Goal: Communication & Community: Answer question/provide support

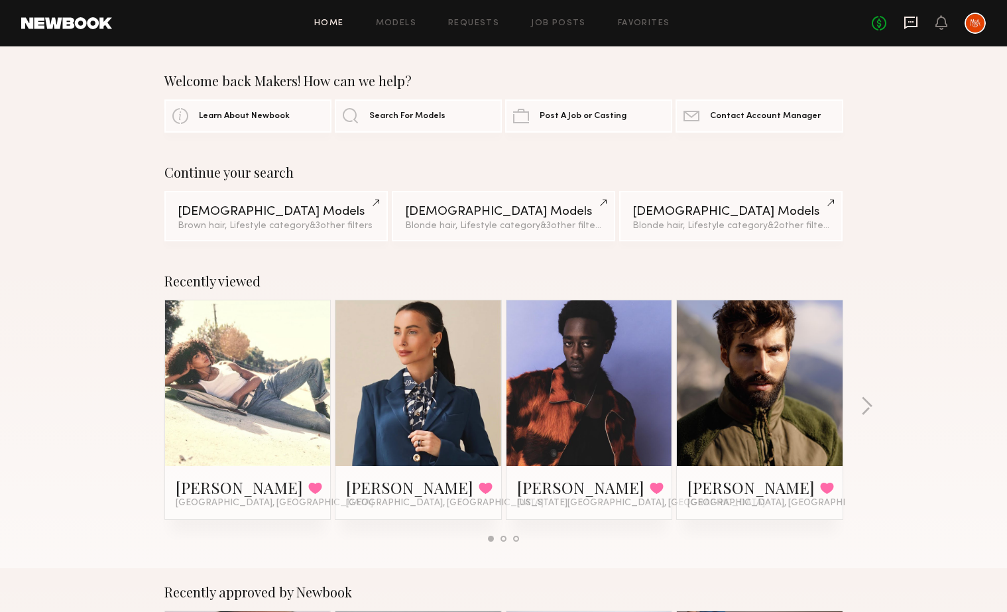
click at [905, 24] on icon at bounding box center [910, 22] width 15 height 15
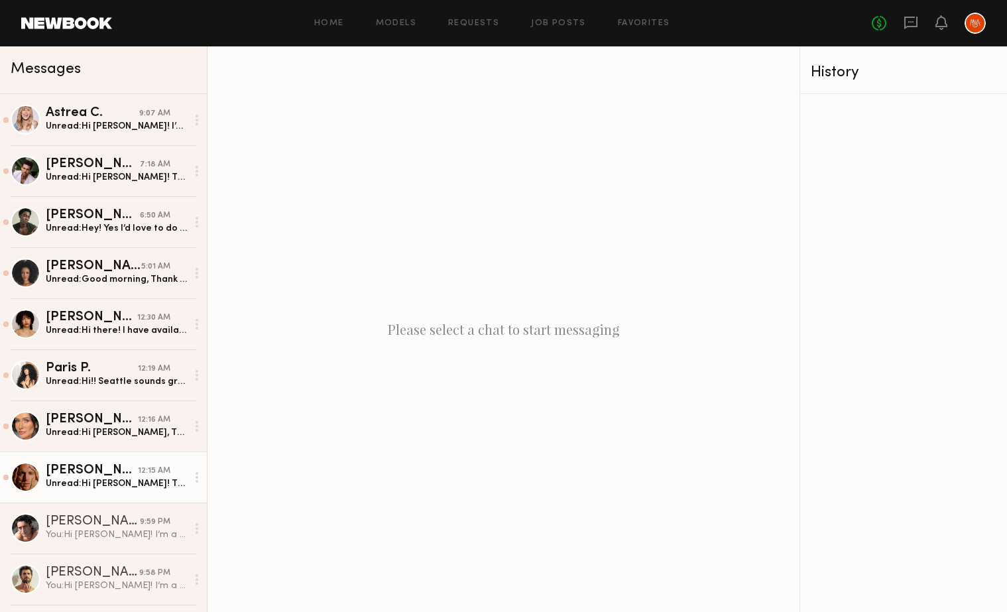
click at [89, 479] on div "Unread: Hi [PERSON_NAME]! Thanks for reaching out. I’m interested and flexible …" at bounding box center [116, 483] width 141 height 13
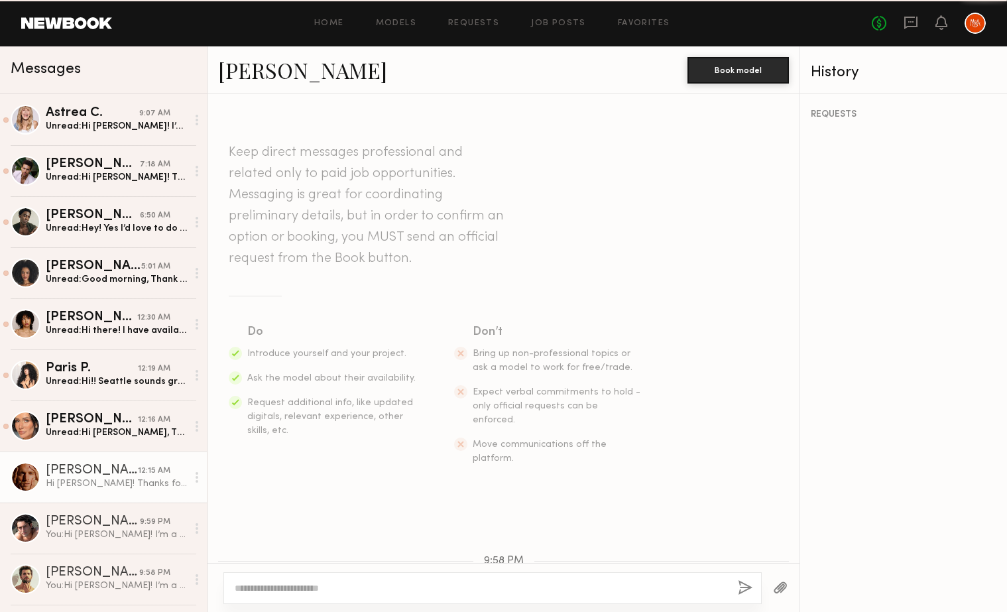
scroll to position [689, 0]
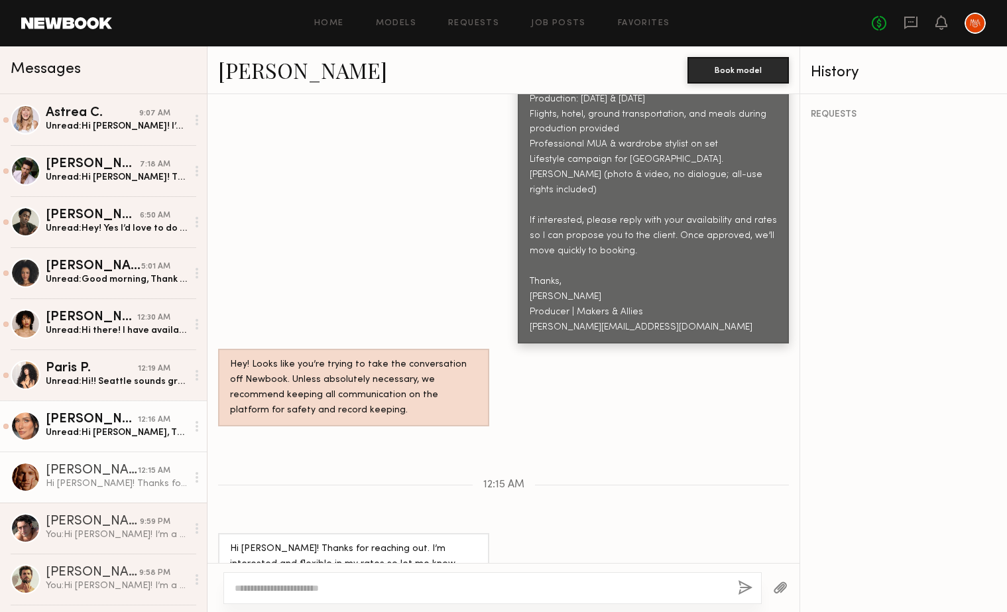
click at [146, 438] on div "Unread: Hi [PERSON_NAME], Thank you so much for thinking of me for this project…" at bounding box center [116, 432] width 141 height 13
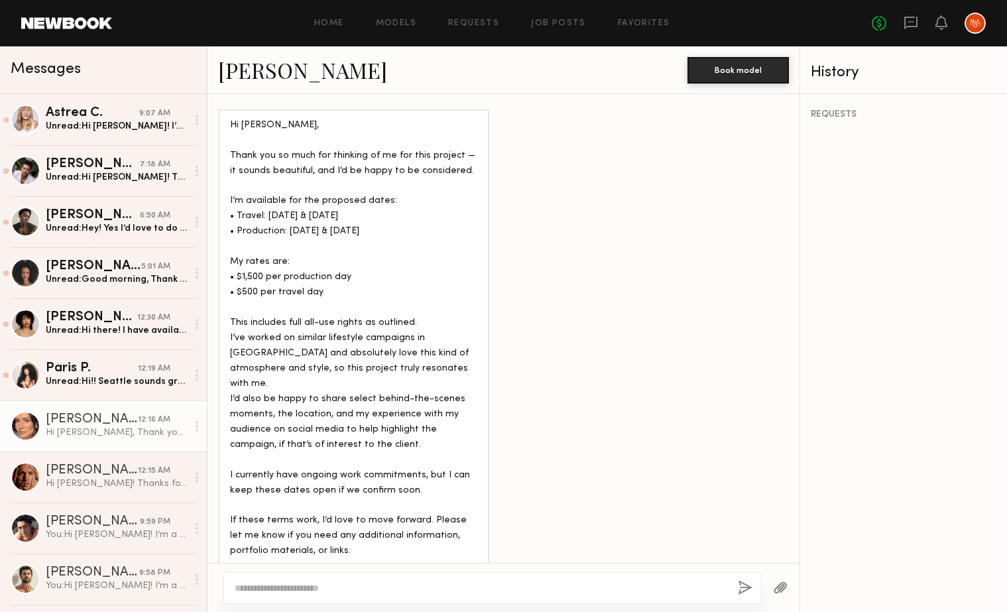
scroll to position [1115, 0]
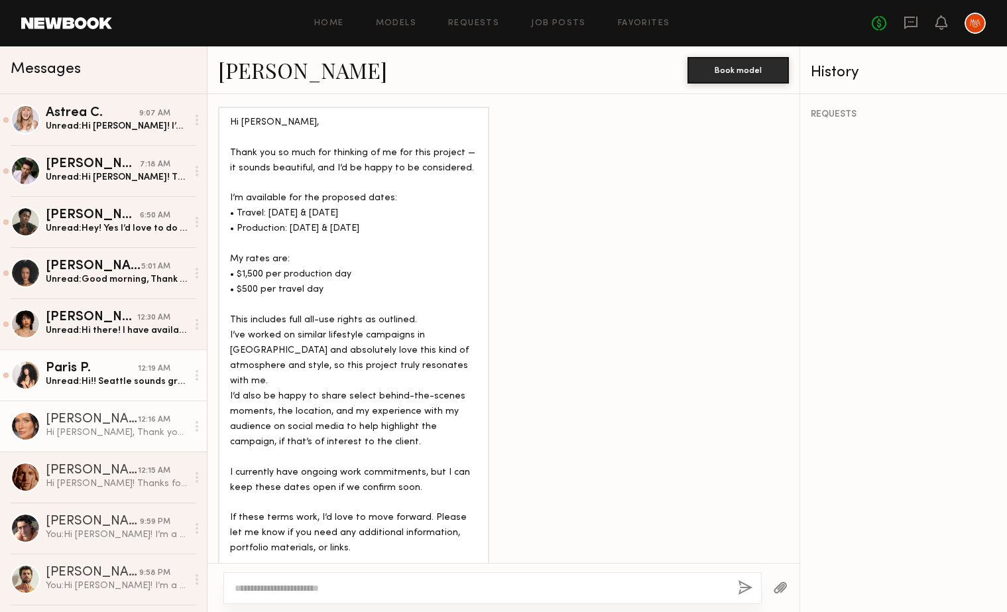
click at [107, 386] on div "Unread: Hi!! Seattle sounds great and I am available those date - so would love…" at bounding box center [116, 381] width 141 height 13
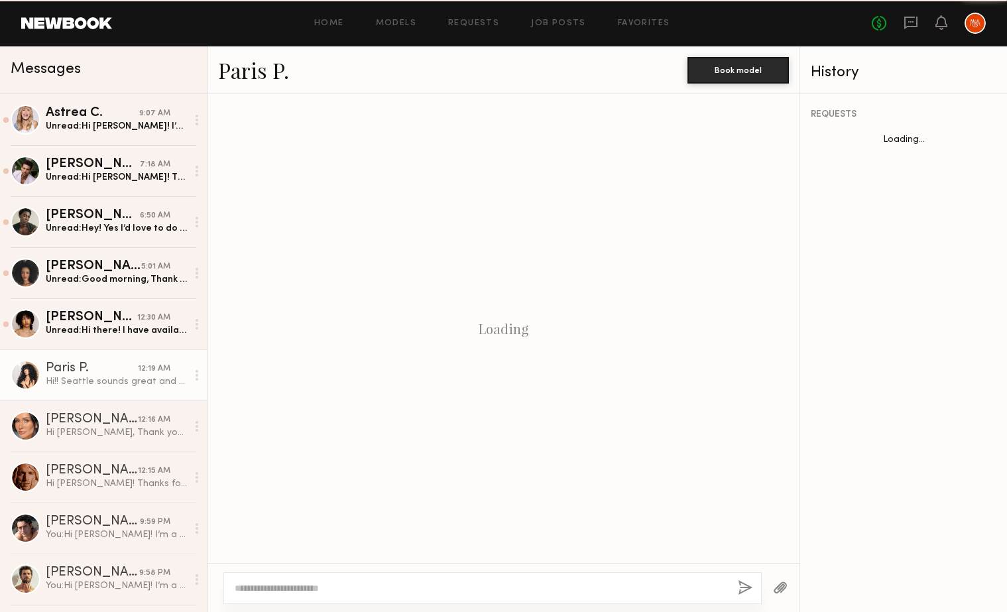
scroll to position [765, 0]
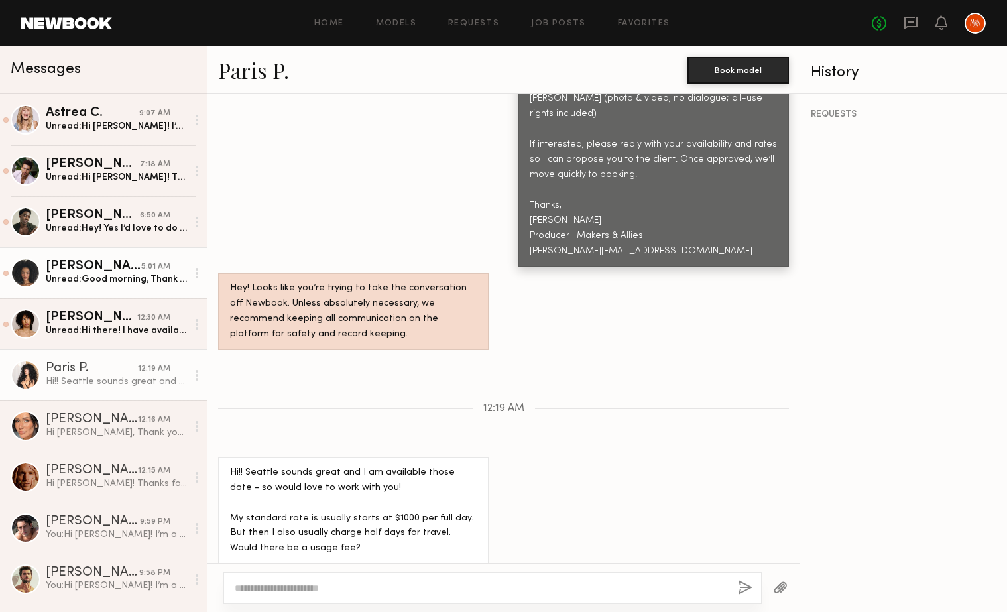
click at [121, 273] on div "Unread: Good morning, Thank you for reaching out! I am available and would love…" at bounding box center [116, 279] width 141 height 13
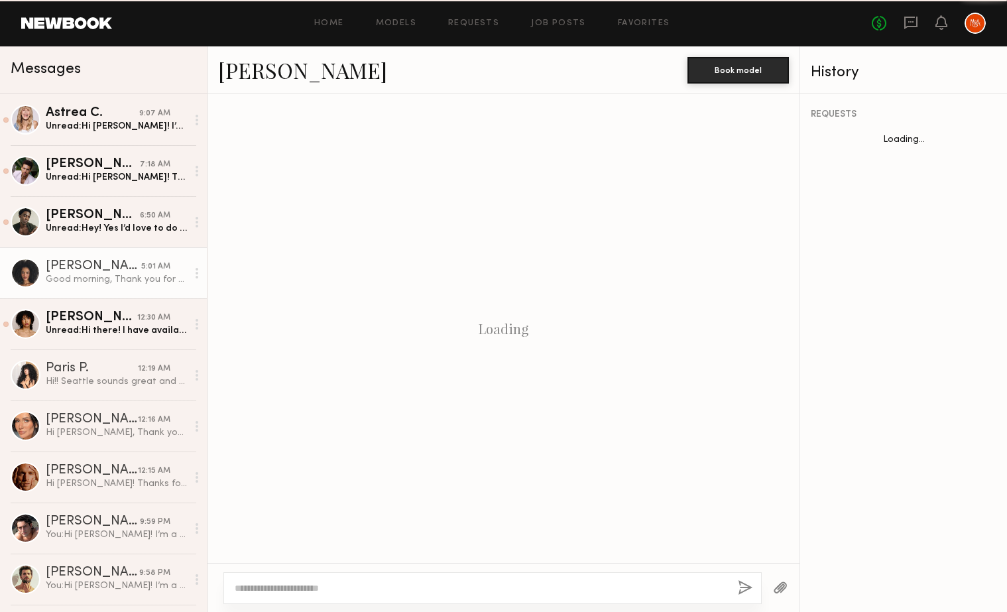
scroll to position [704, 0]
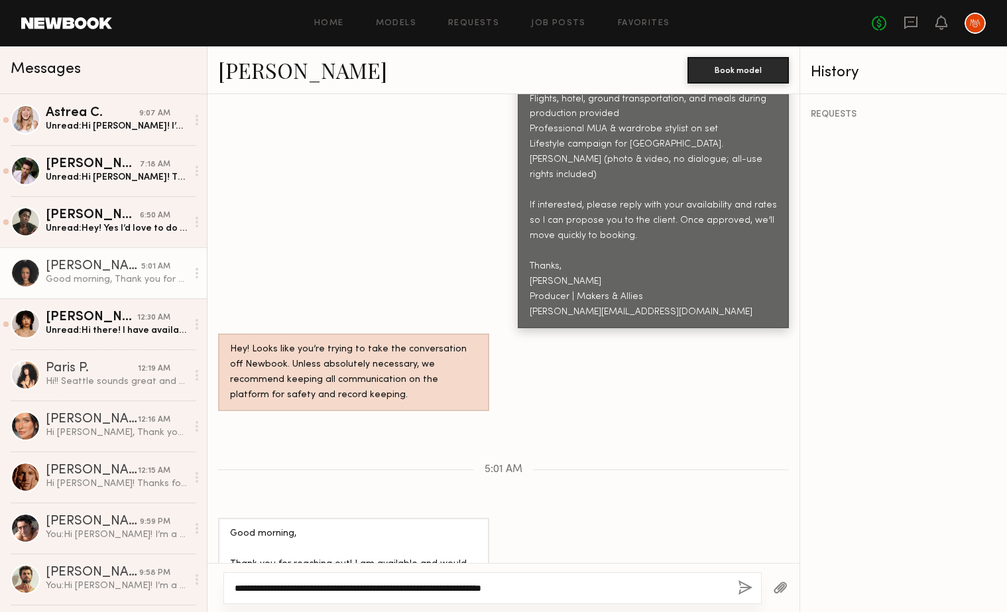
click at [409, 585] on textarea "**********" at bounding box center [481, 587] width 492 height 13
type textarea "**********"
click at [742, 588] on button "button" at bounding box center [745, 588] width 15 height 17
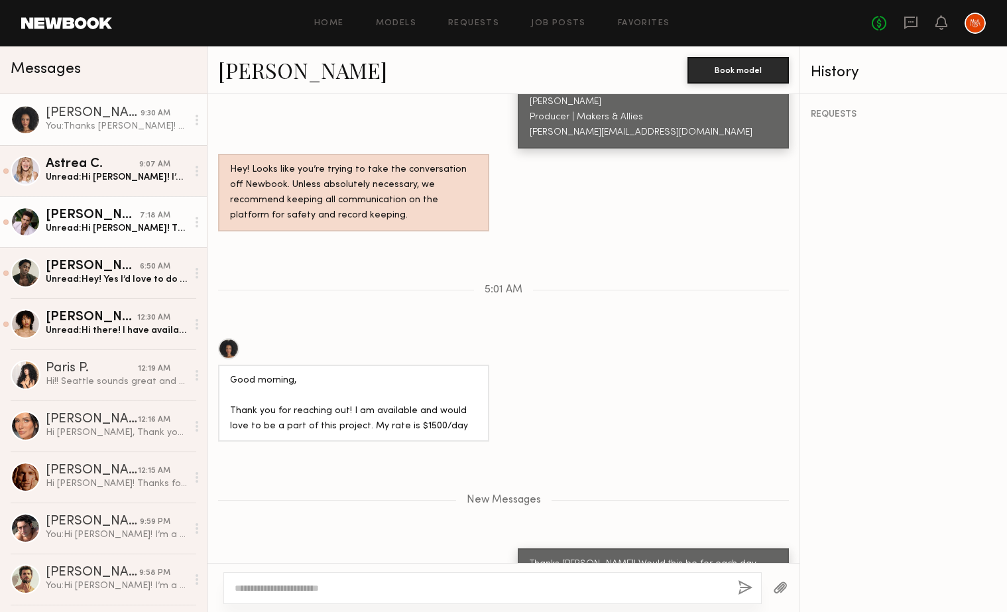
click at [119, 227] on div "Unread: Hi [PERSON_NAME]! Thank you for your reaching out, I’m definitely inter…" at bounding box center [116, 228] width 141 height 13
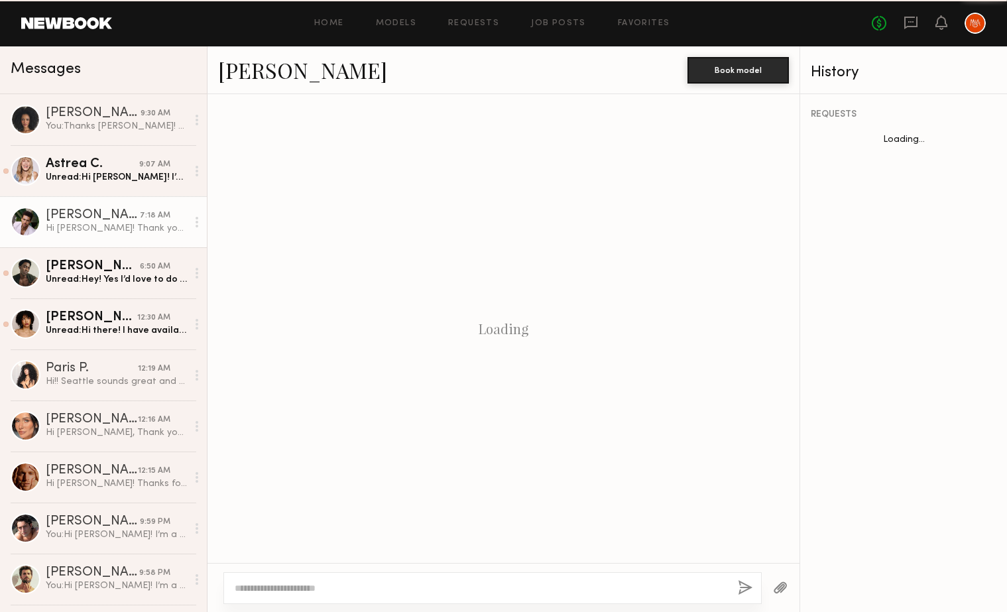
scroll to position [720, 0]
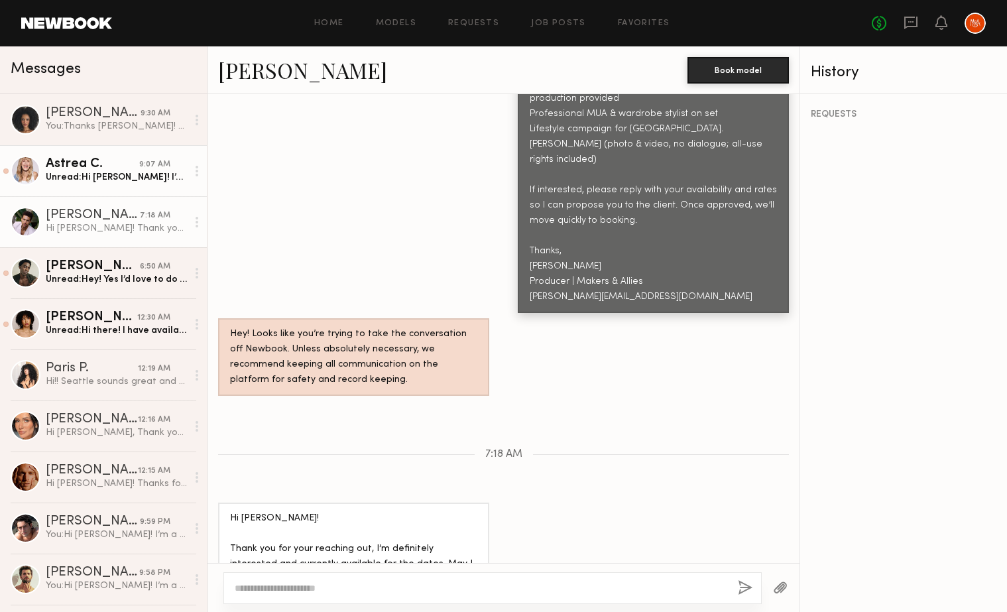
click at [105, 174] on div "Unread: Hi [PERSON_NAME]! I’d love to be in the mix. Is this something I could …" at bounding box center [116, 177] width 141 height 13
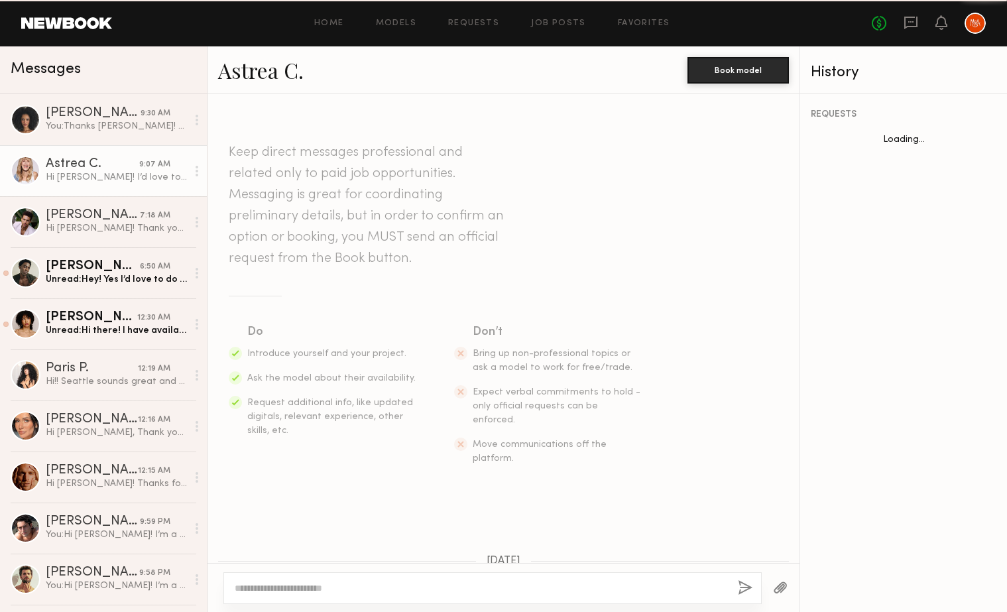
scroll to position [2341, 0]
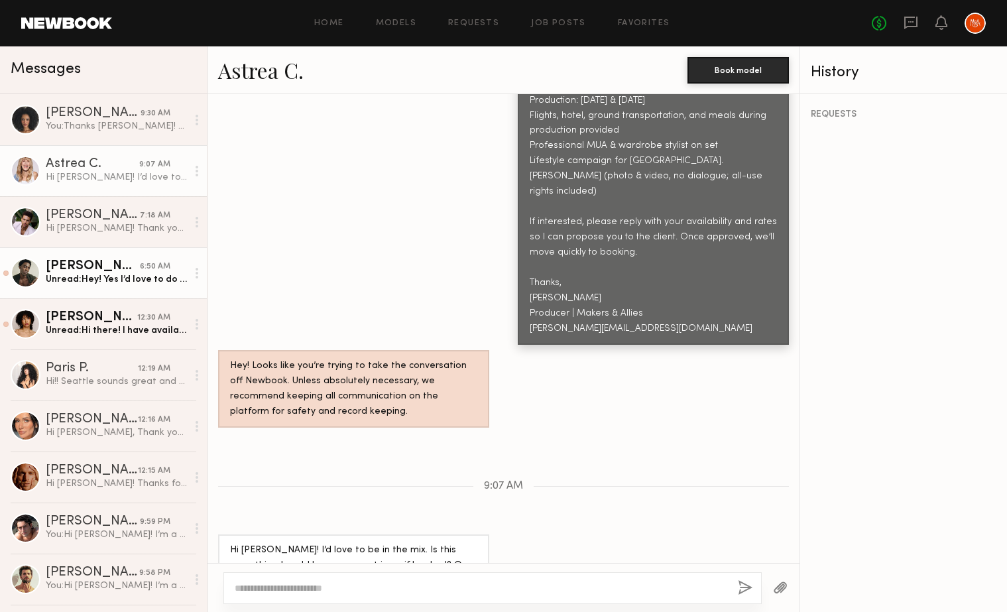
click at [95, 276] on div "Unread: Hey! Yes I’d love to do this shoot i am available from the 15th -18th 7…" at bounding box center [116, 279] width 141 height 13
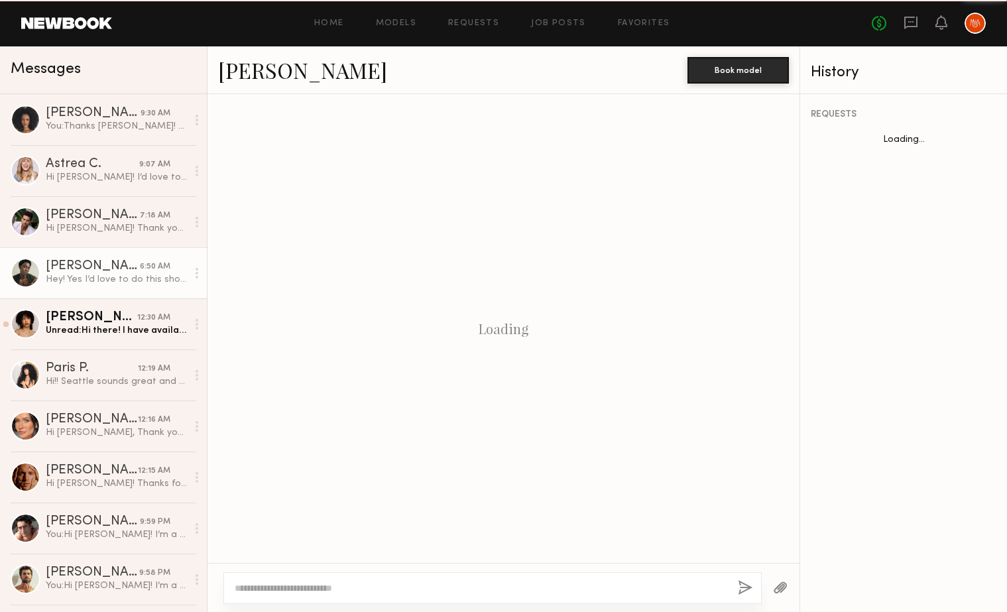
scroll to position [674, 0]
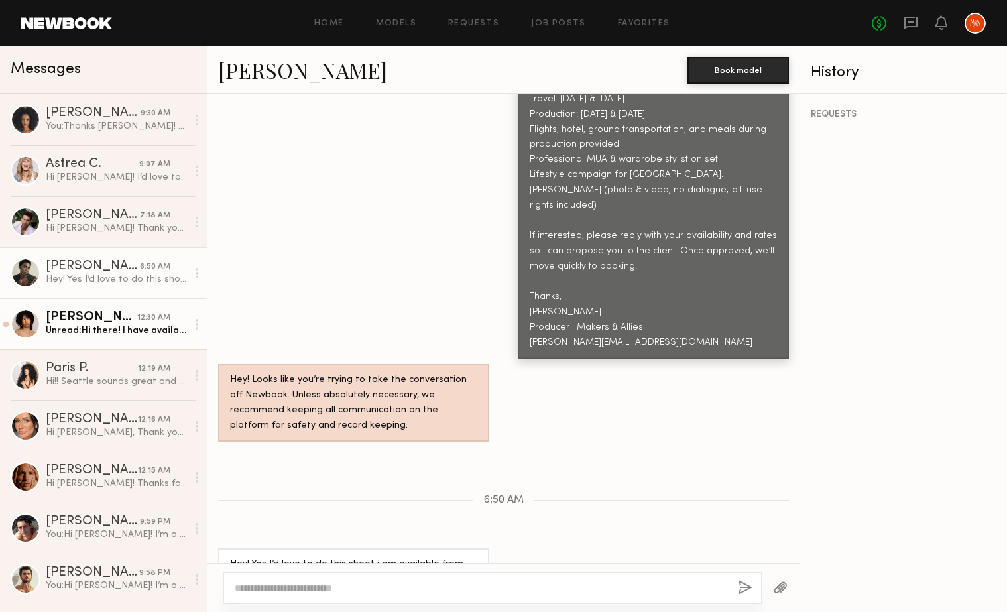
click at [114, 340] on link "[PERSON_NAME] 12:30 AM Unread: Hi there! I have availability for the dates you …" at bounding box center [103, 323] width 207 height 51
